Goal: Information Seeking & Learning: Learn about a topic

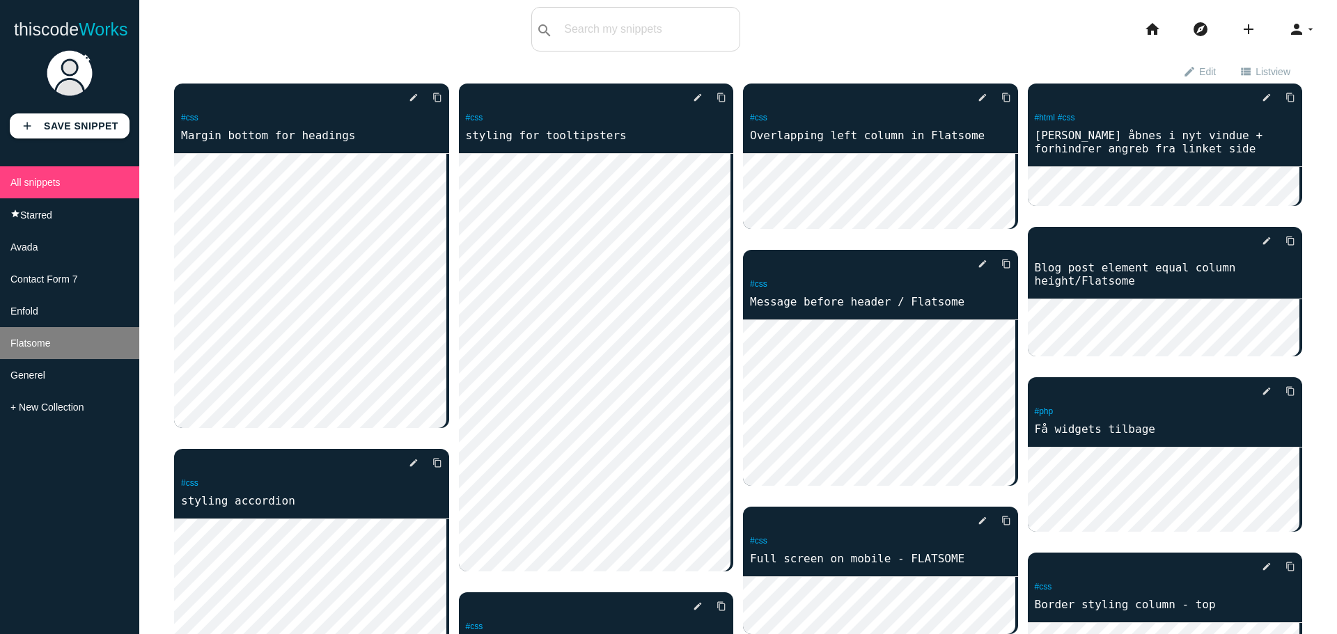
click at [44, 349] on span "Flatsome" at bounding box center [30, 343] width 40 height 11
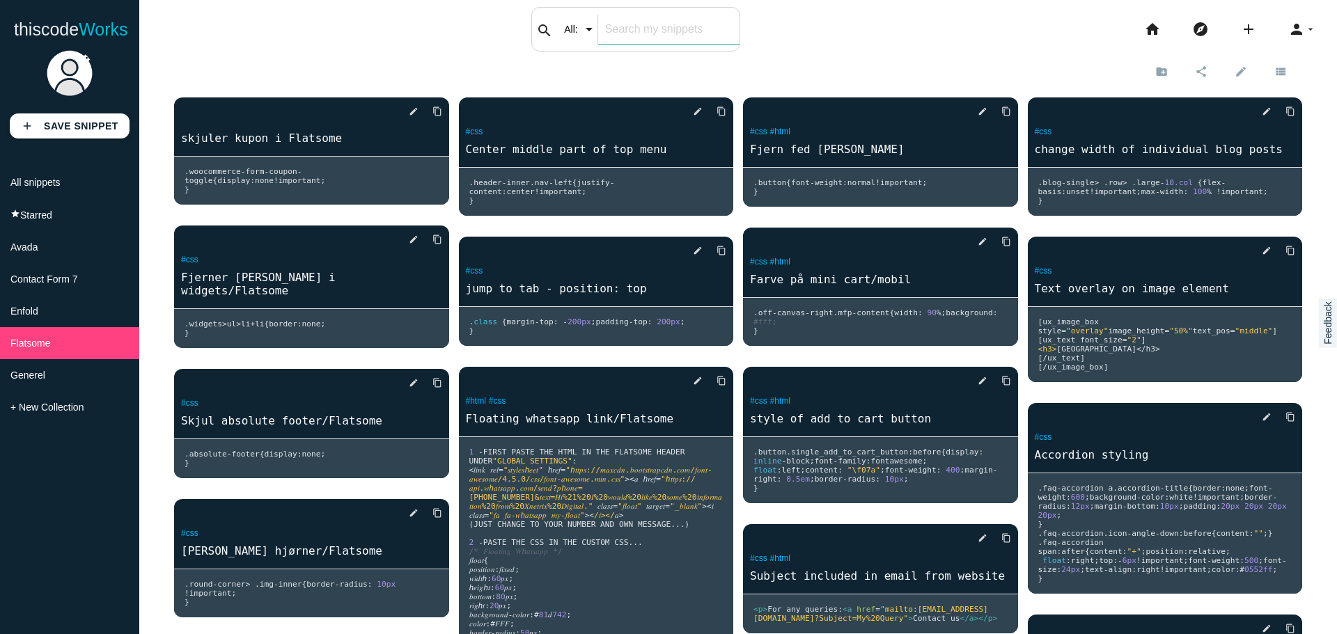
click at [625, 34] on input "text" at bounding box center [668, 29] width 141 height 29
type input "search"
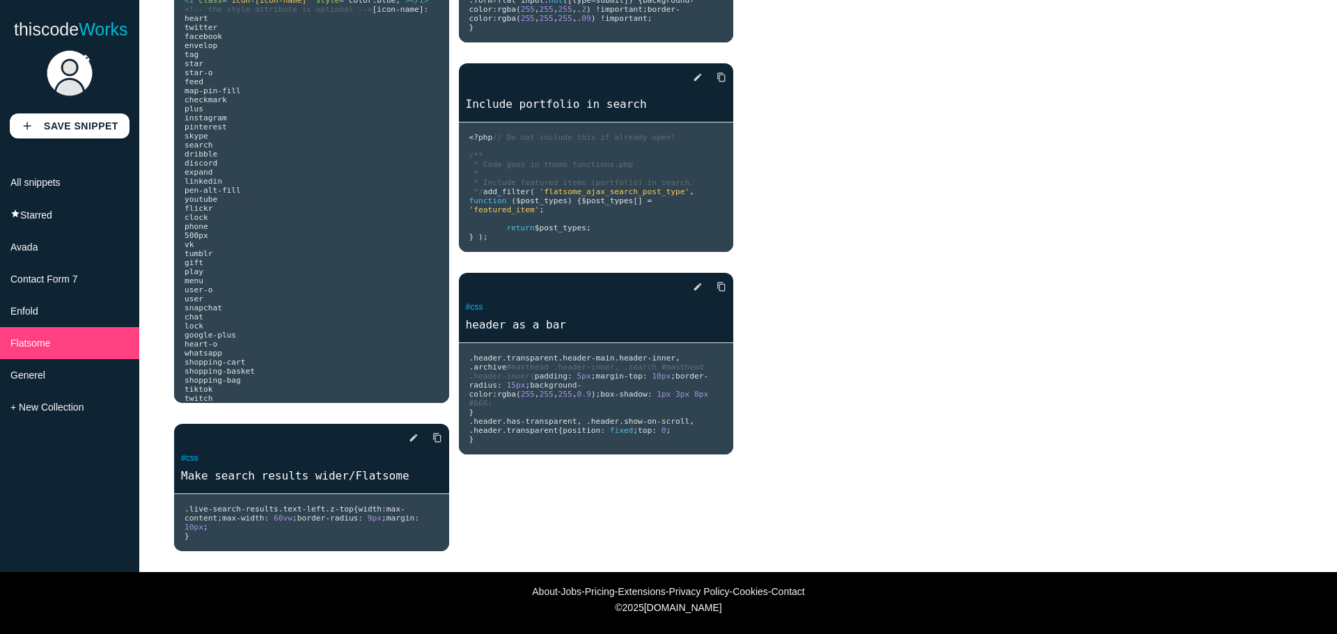
scroll to position [237, 0]
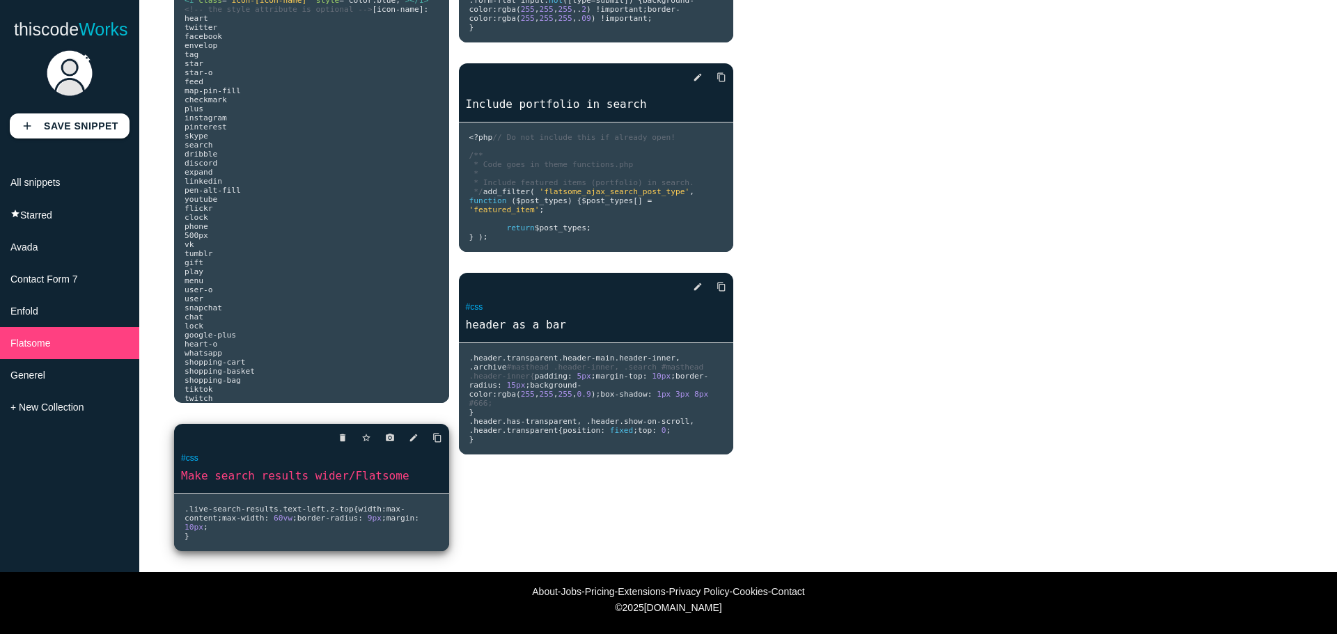
click at [207, 531] on pre ". live - search - results . text - left . z - top { width : max - content ; max…" at bounding box center [311, 522] width 275 height 57
click at [325, 515] on span "-" at bounding box center [327, 518] width 5 height 9
click at [254, 468] on link "Make search results wider/Flatsome" at bounding box center [311, 476] width 275 height 16
